Goal: Task Accomplishment & Management: Manage account settings

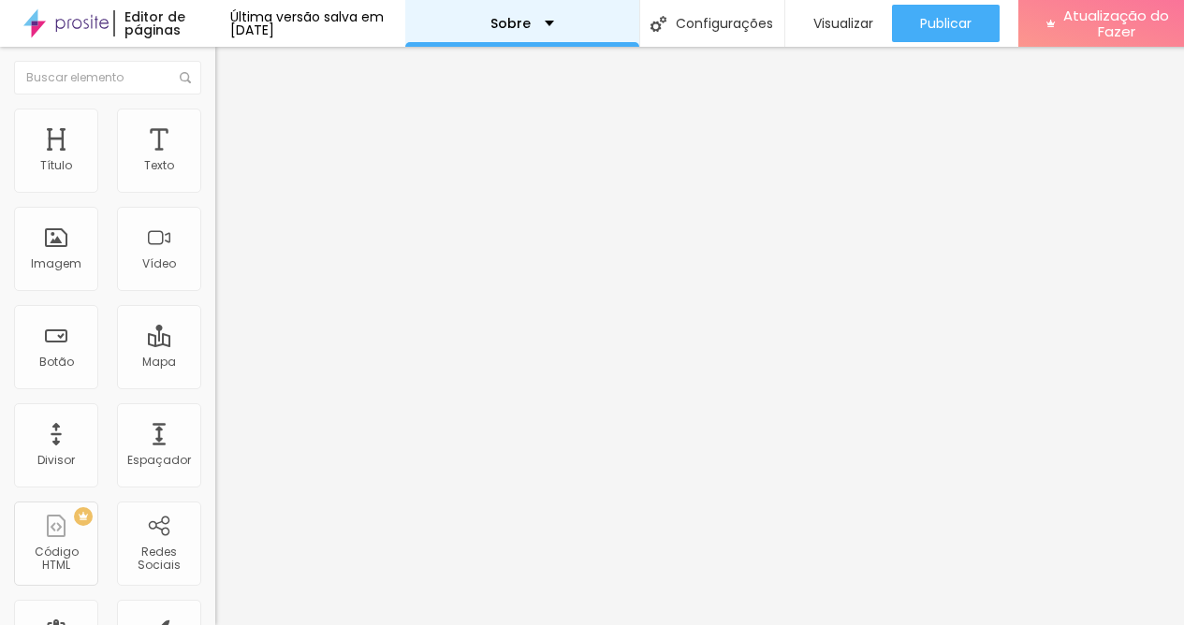
click at [525, 16] on div "Sobre" at bounding box center [522, 23] width 234 height 47
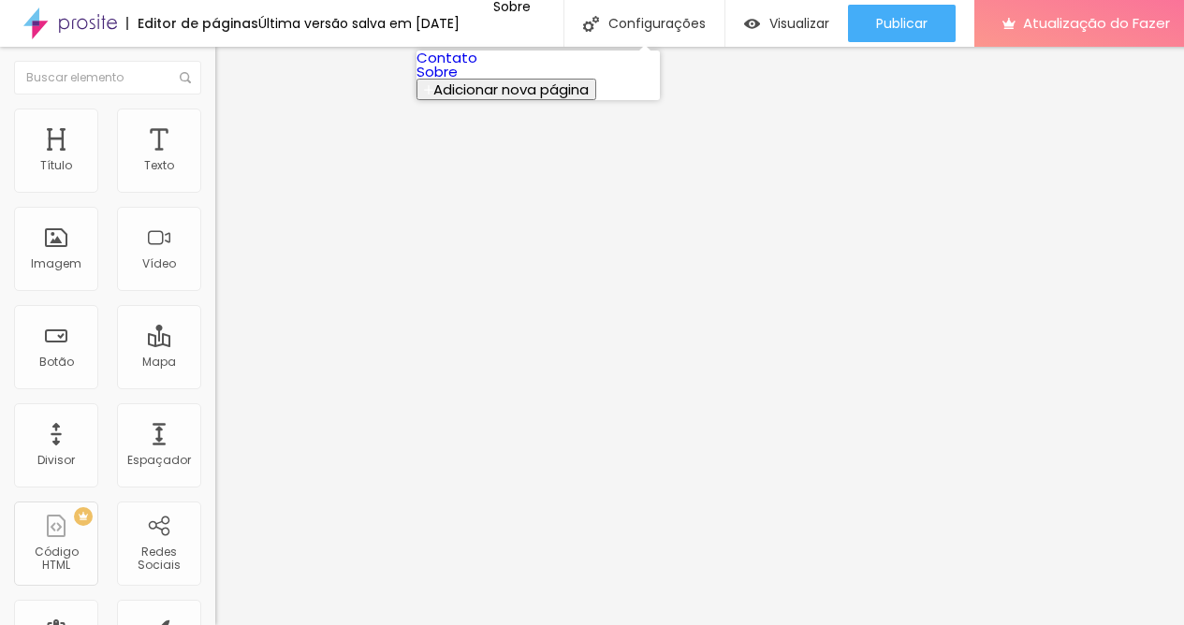
click at [478, 67] on link "Contato" at bounding box center [447, 58] width 61 height 20
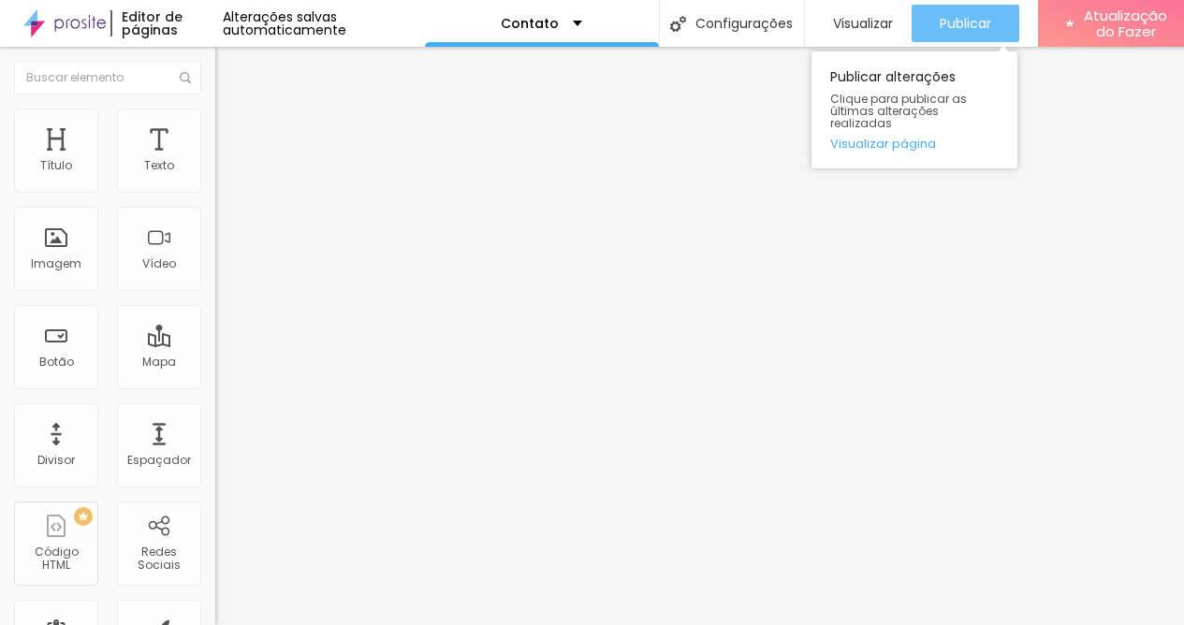
click at [936, 28] on button "Publicar" at bounding box center [966, 23] width 108 height 37
